Goal: Task Accomplishment & Management: Manage account settings

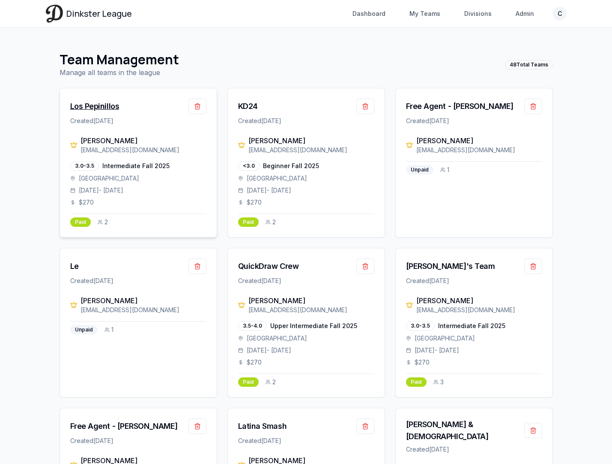
click at [104, 107] on div "Los Pepinillos" at bounding box center [94, 106] width 49 height 12
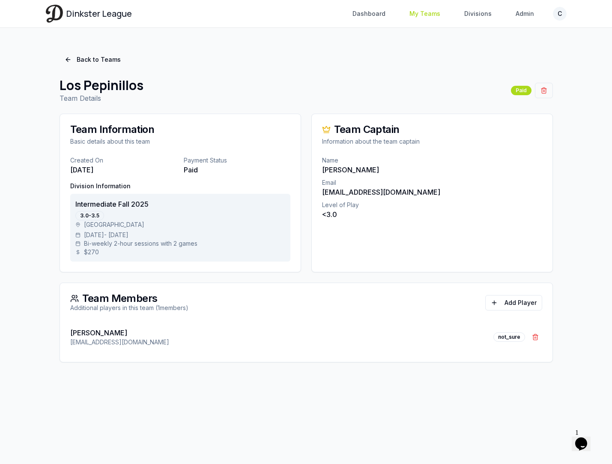
click at [432, 16] on link "My Teams" at bounding box center [424, 13] width 41 height 15
click at [100, 59] on link "Back to Teams" at bounding box center [93, 59] width 66 height 15
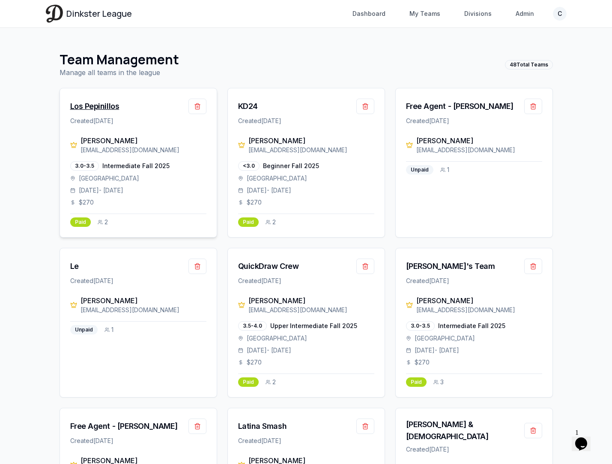
click at [102, 105] on div "Los Pepinillos" at bounding box center [94, 106] width 49 height 12
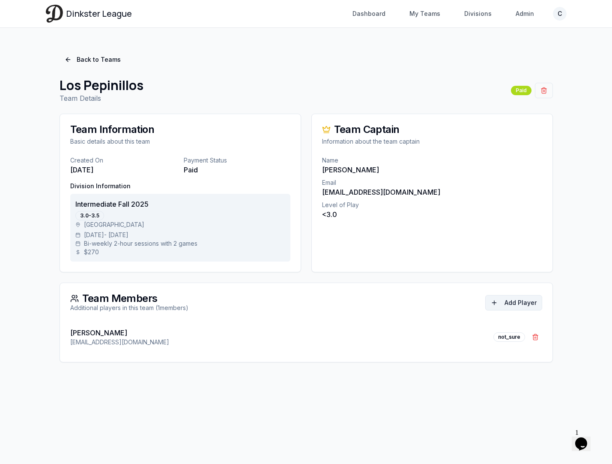
click at [524, 303] on button "Add Player" at bounding box center [513, 302] width 57 height 15
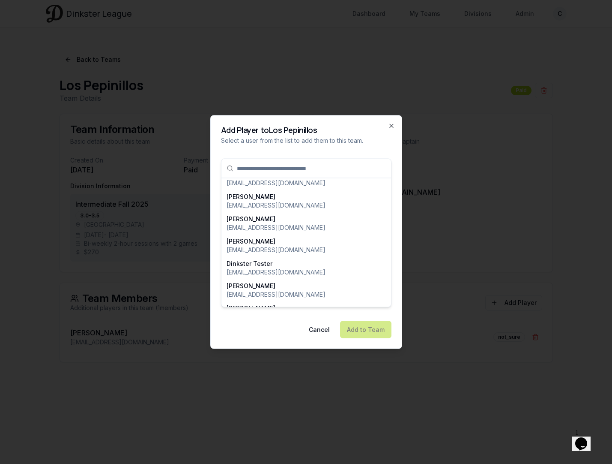
scroll to position [935, 0]
click at [283, 267] on p "[EMAIL_ADDRESS][DOMAIN_NAME]" at bounding box center [276, 271] width 99 height 9
click at [368, 329] on button "Add to Team" at bounding box center [365, 329] width 51 height 17
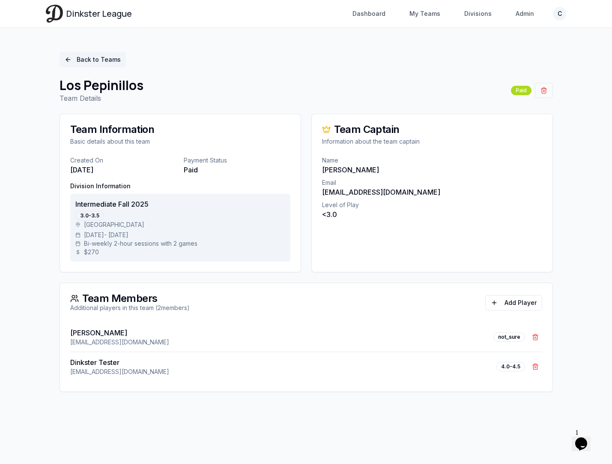
click at [91, 60] on link "Back to Teams" at bounding box center [93, 59] width 66 height 15
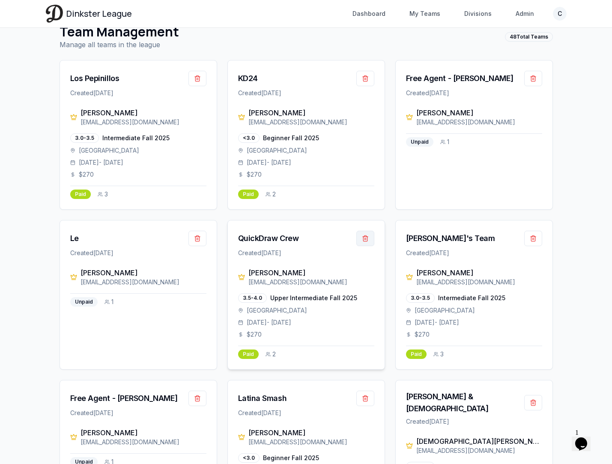
scroll to position [36, 0]
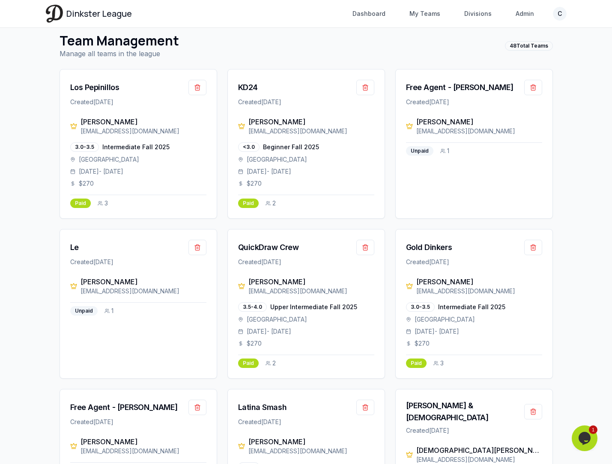
scroll to position [16, 0]
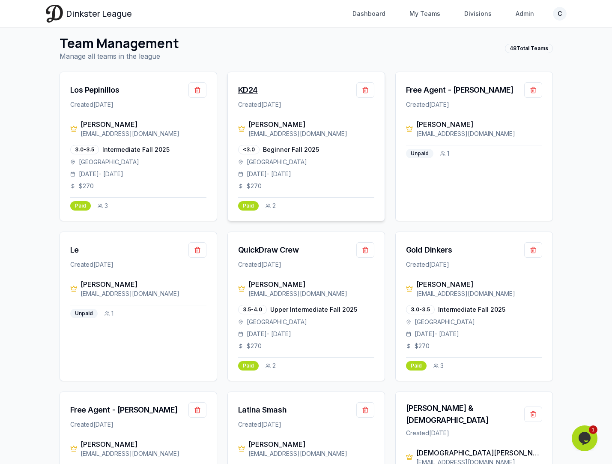
click at [254, 92] on div "KD24" at bounding box center [248, 90] width 20 height 12
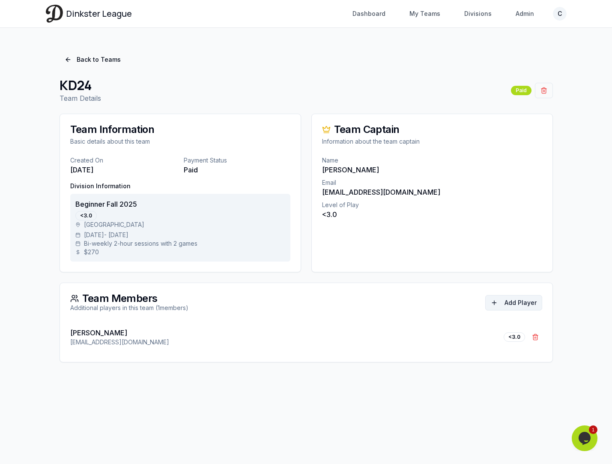
click at [524, 300] on button "Add Player" at bounding box center [513, 302] width 57 height 15
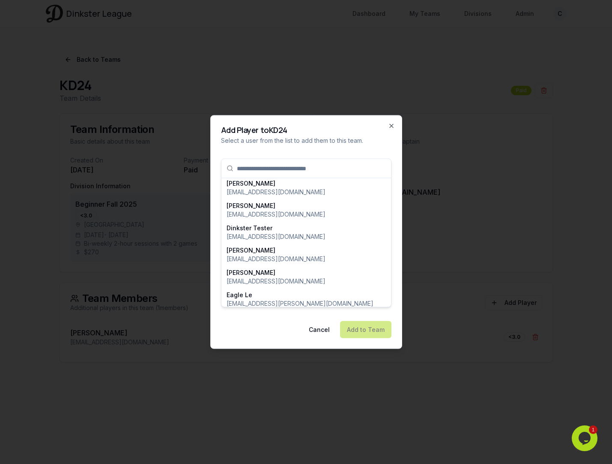
scroll to position [976, 0]
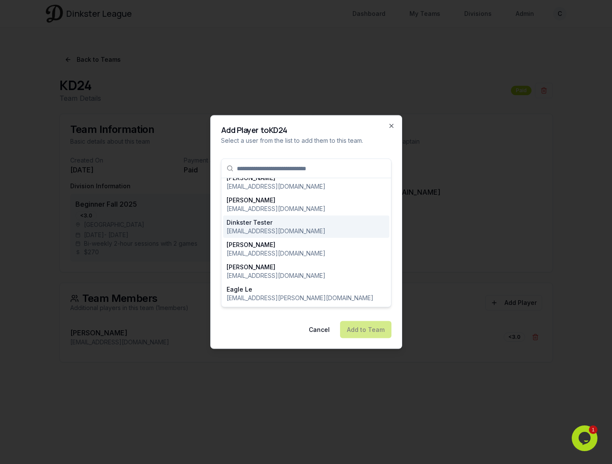
click at [294, 225] on div "Dinkster Tester [EMAIL_ADDRESS][DOMAIN_NAME]" at bounding box center [306, 226] width 159 height 17
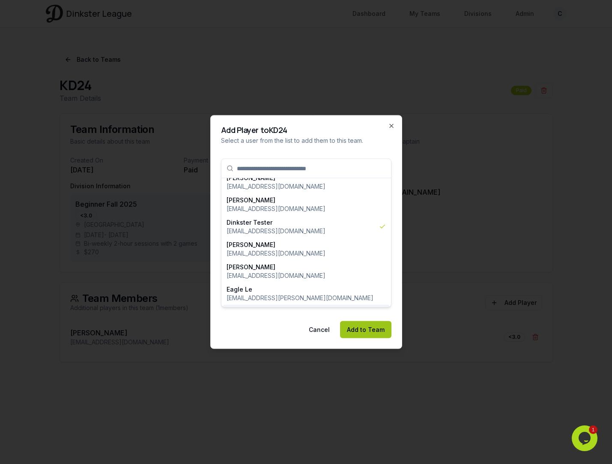
click at [365, 330] on button "Add to Team" at bounding box center [365, 329] width 51 height 17
